Goal: Browse casually: Explore the website without a specific task or goal

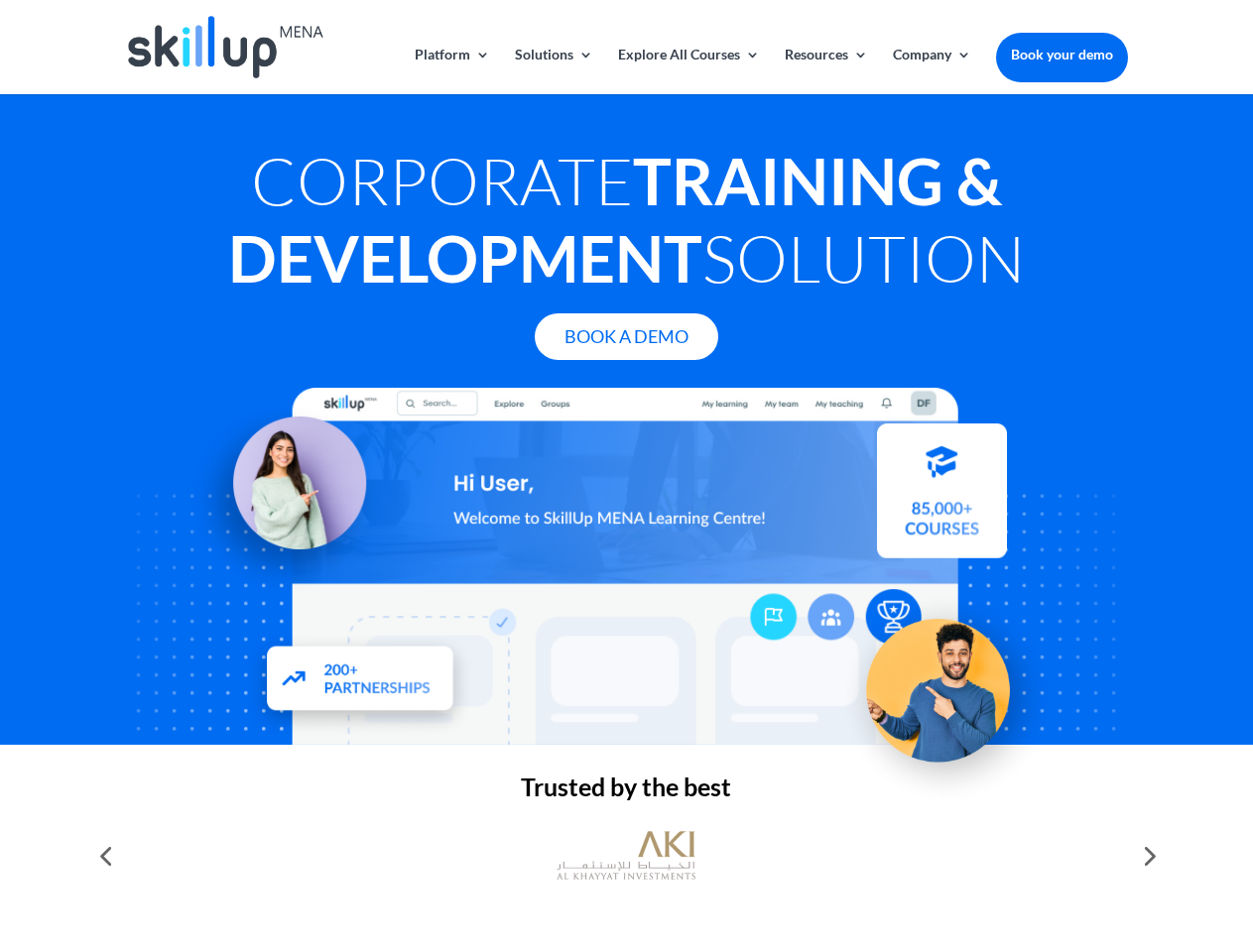
click at [626, 476] on div at bounding box center [626, 566] width 1002 height 357
click at [553, 70] on link "Solutions" at bounding box center [554, 70] width 78 height 47
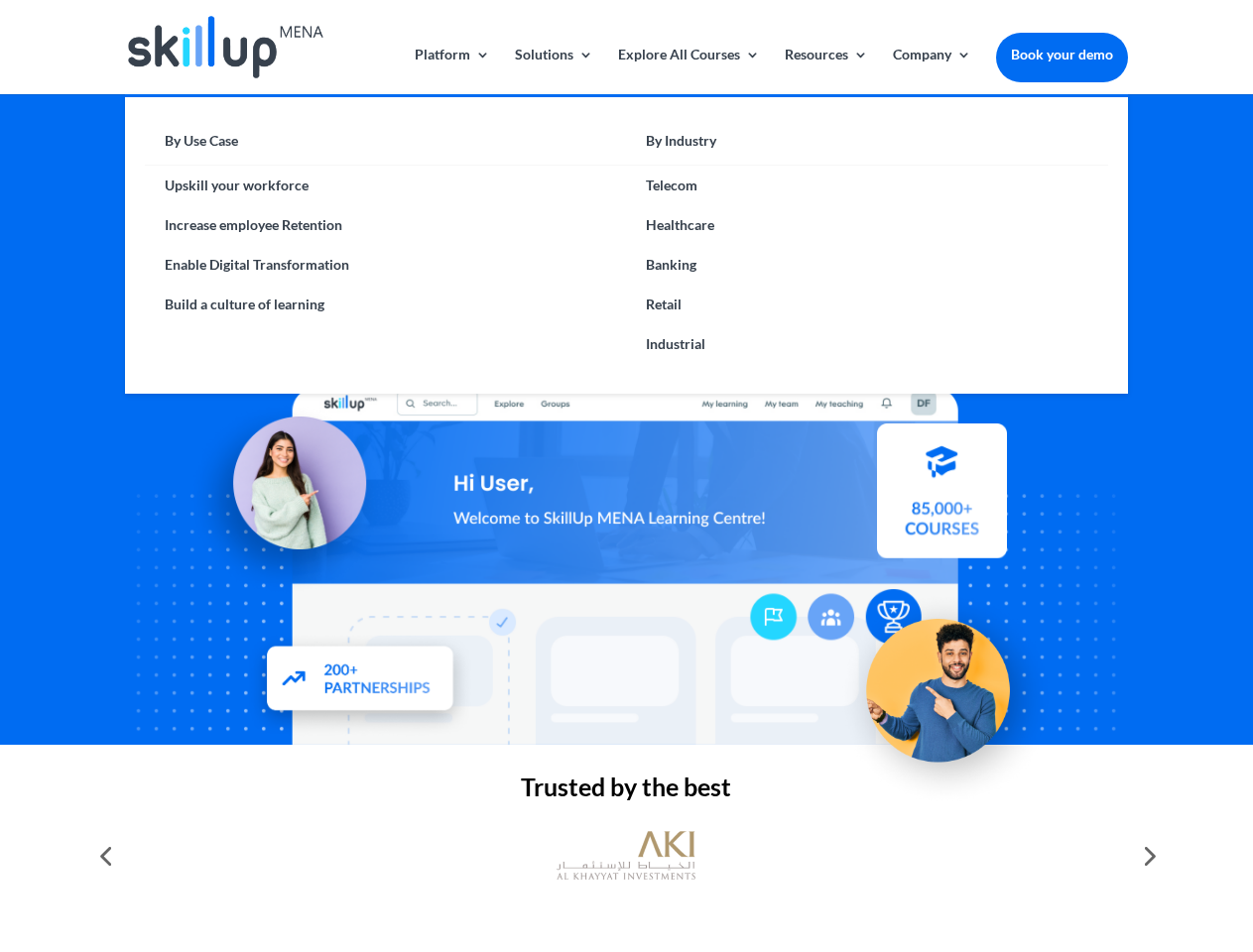
click at [688, 70] on link "Explore All Courses" at bounding box center [689, 70] width 142 height 47
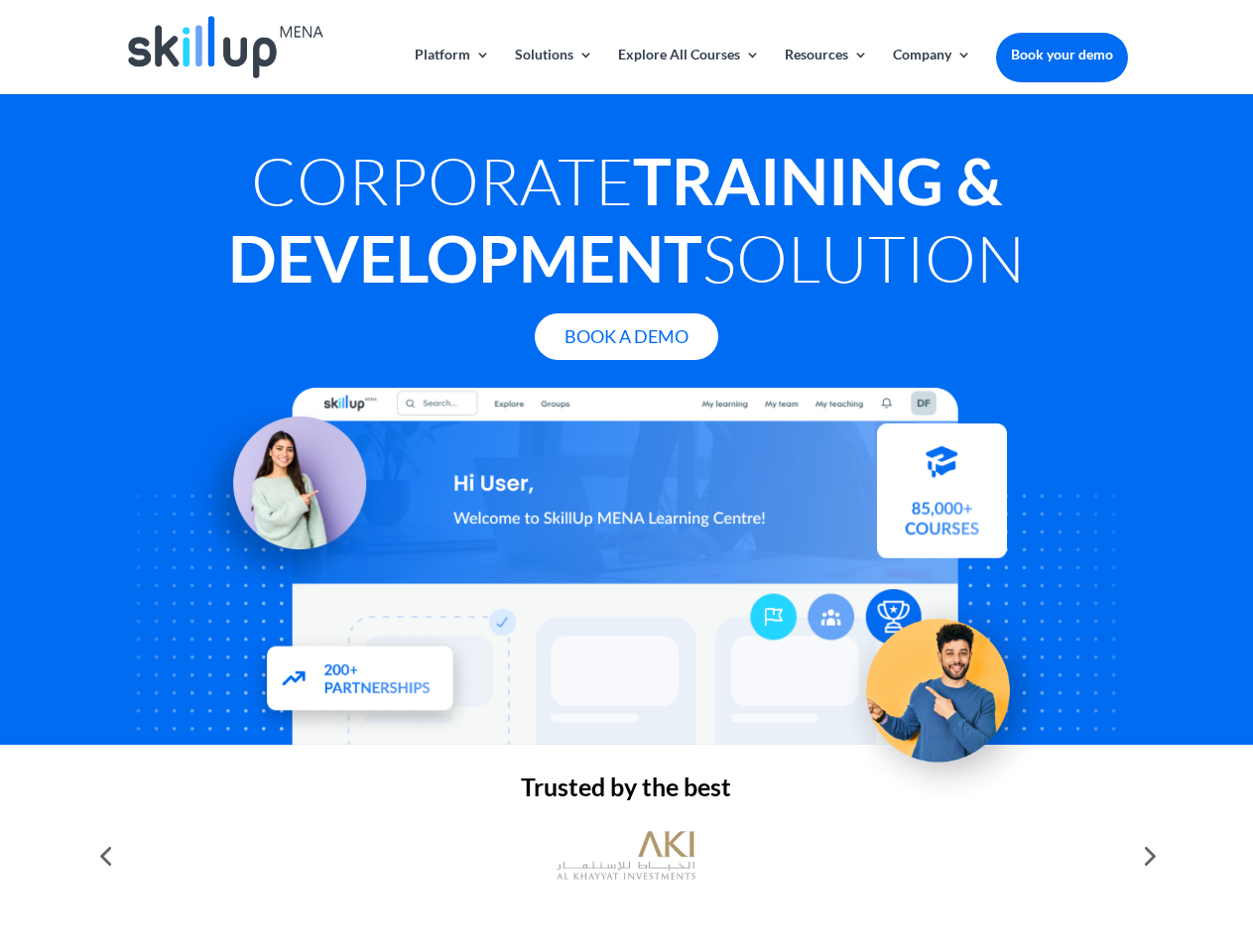
click at [824, 70] on link "Resources" at bounding box center [826, 70] width 83 height 47
click at [932, 70] on link "Company" at bounding box center [932, 70] width 78 height 47
click at [626, 856] on img at bounding box center [626, 856] width 139 height 69
